Goal: Task Accomplishment & Management: Manage account settings

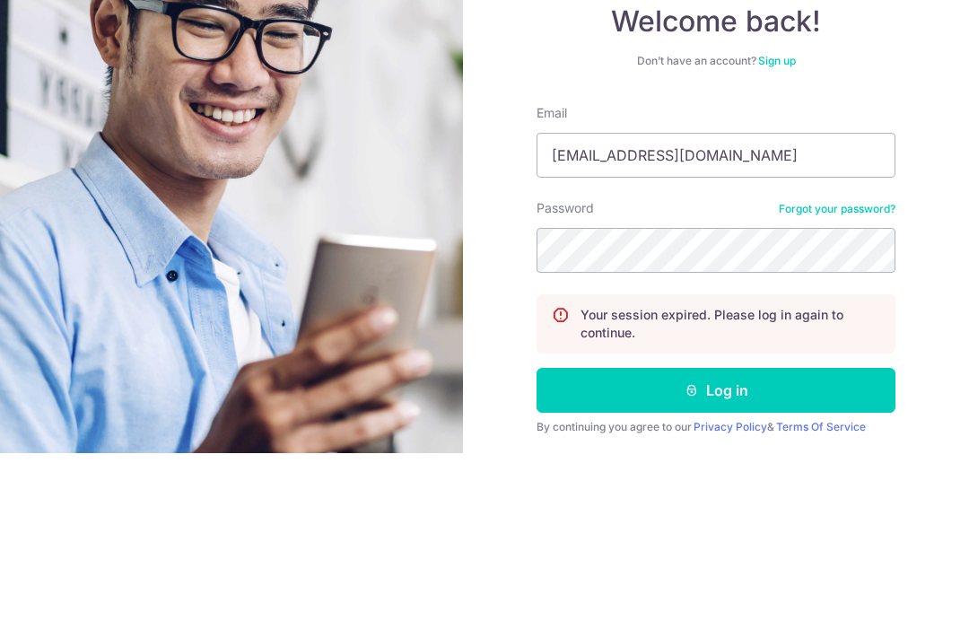
scroll to position [7, 0]
type input "Dennishctung@gmail.com"
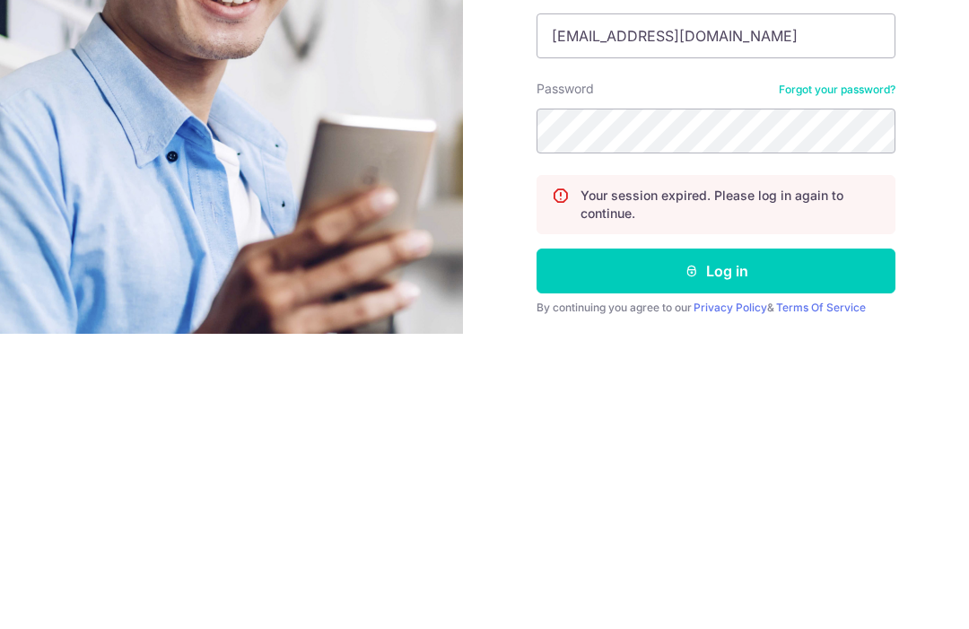
scroll to position [60, 0]
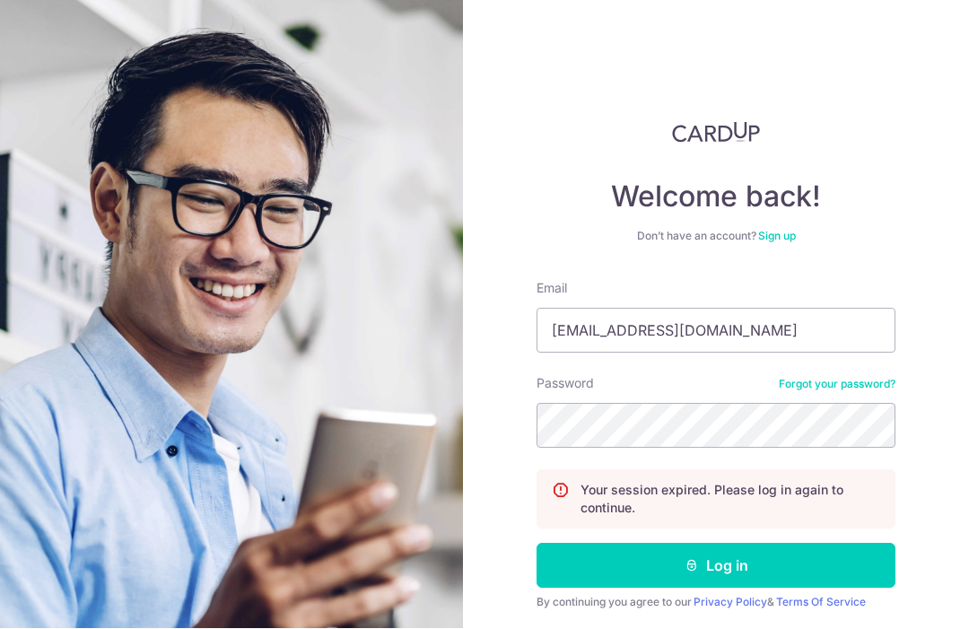
click at [772, 543] on button "Log in" at bounding box center [715, 565] width 359 height 45
